Goal: Information Seeking & Learning: Learn about a topic

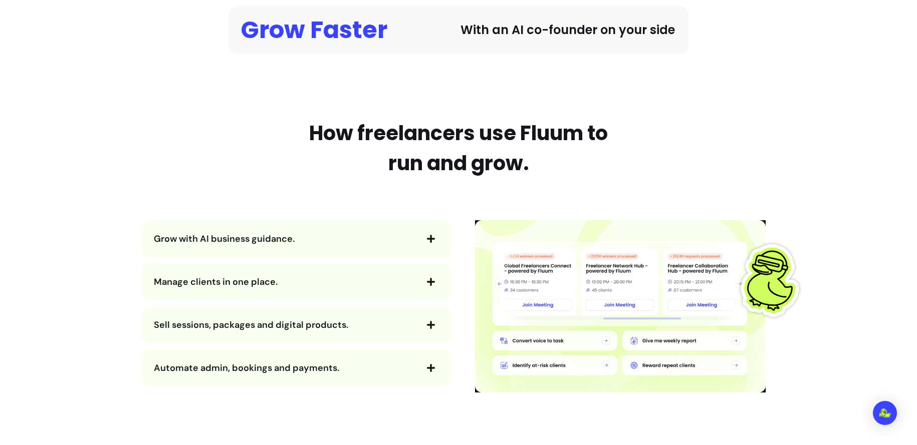
scroll to position [964, 0]
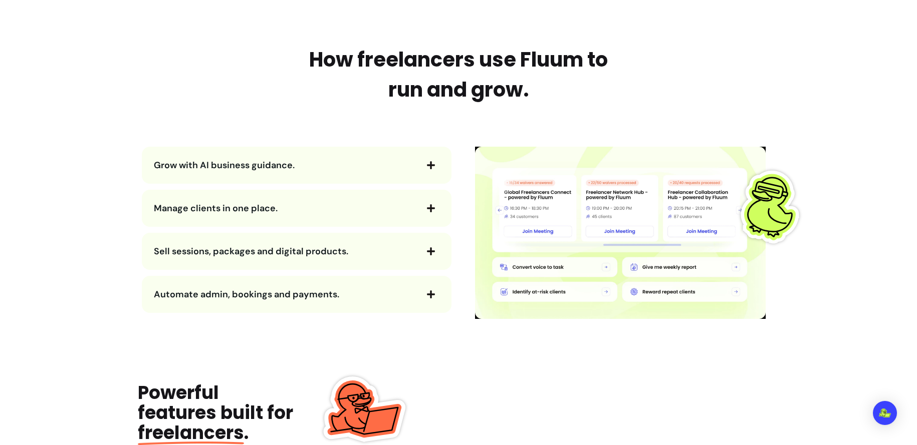
scroll to position [1040, 0]
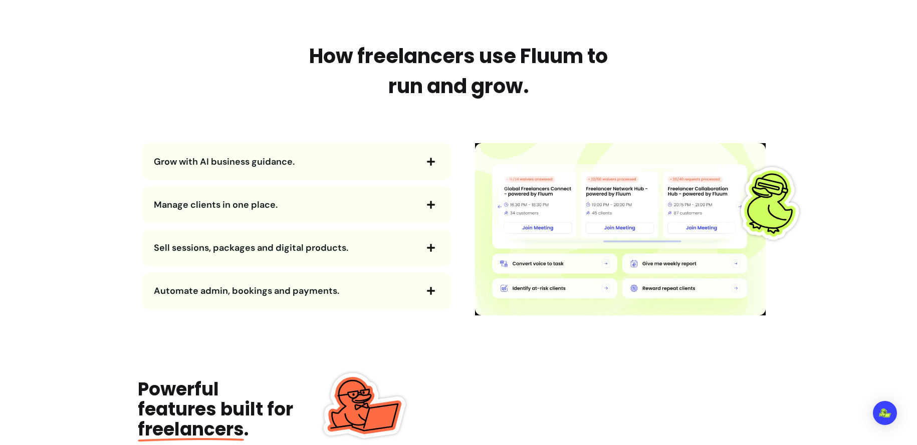
click at [502, 115] on div "How freelancers use Fluum to run and grow. Grow with AI business guidance. Mana…" at bounding box center [458, 178] width 641 height 275
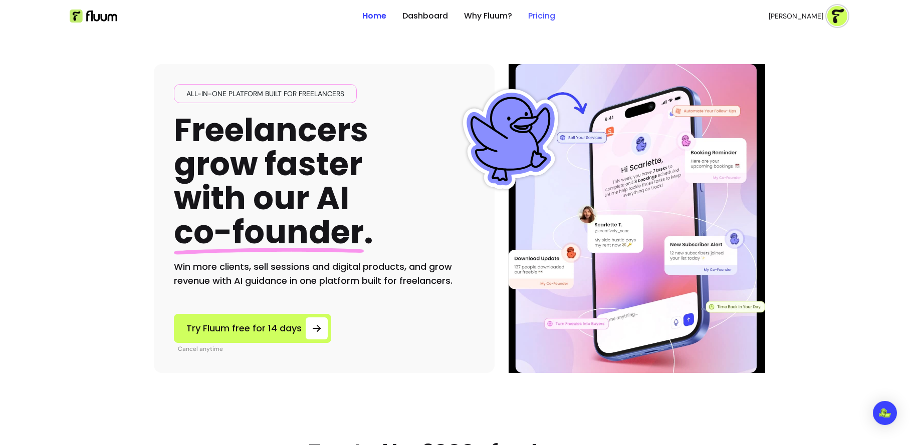
click at [539, 14] on link "Pricing" at bounding box center [541, 16] width 27 height 12
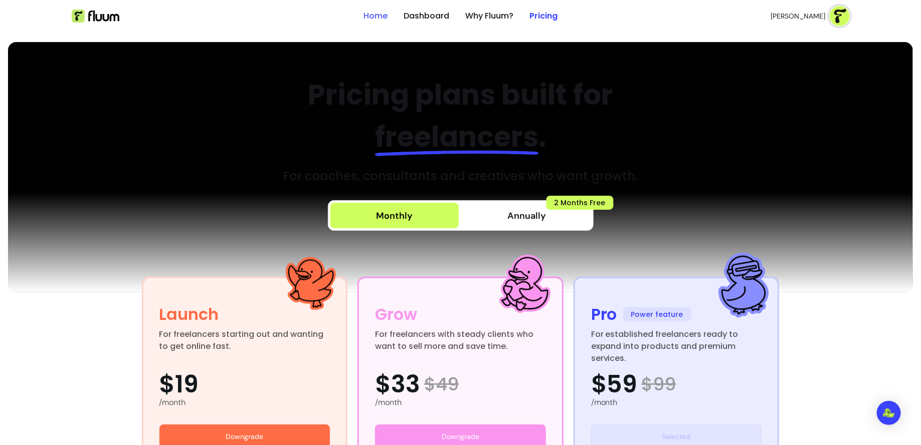
click at [371, 17] on link "Home" at bounding box center [375, 16] width 24 height 12
